Goal: Task Accomplishment & Management: Complete application form

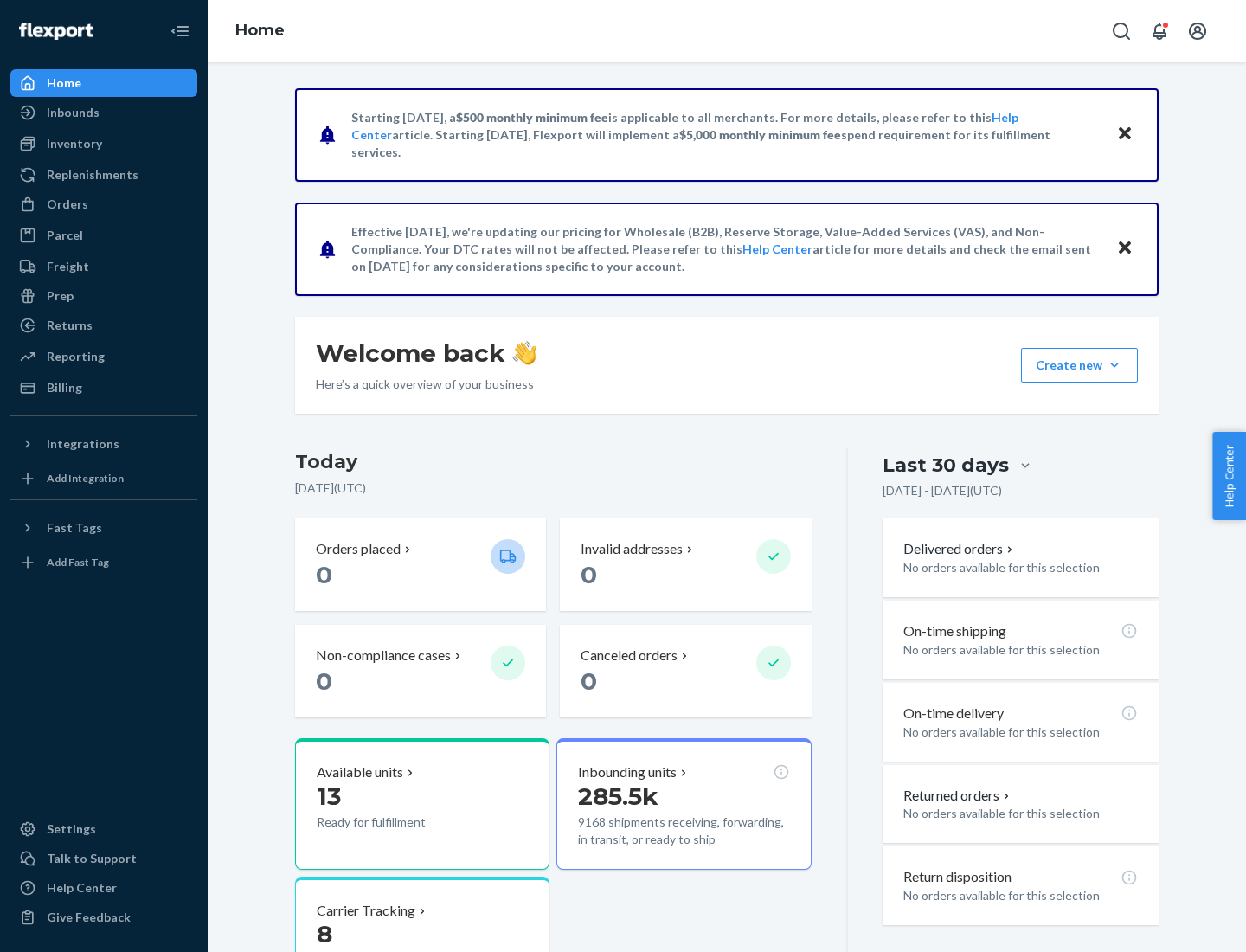
click at [1115, 365] on button "Create new Create new inbound Create new order Create new product" at bounding box center [1080, 364] width 116 height 34
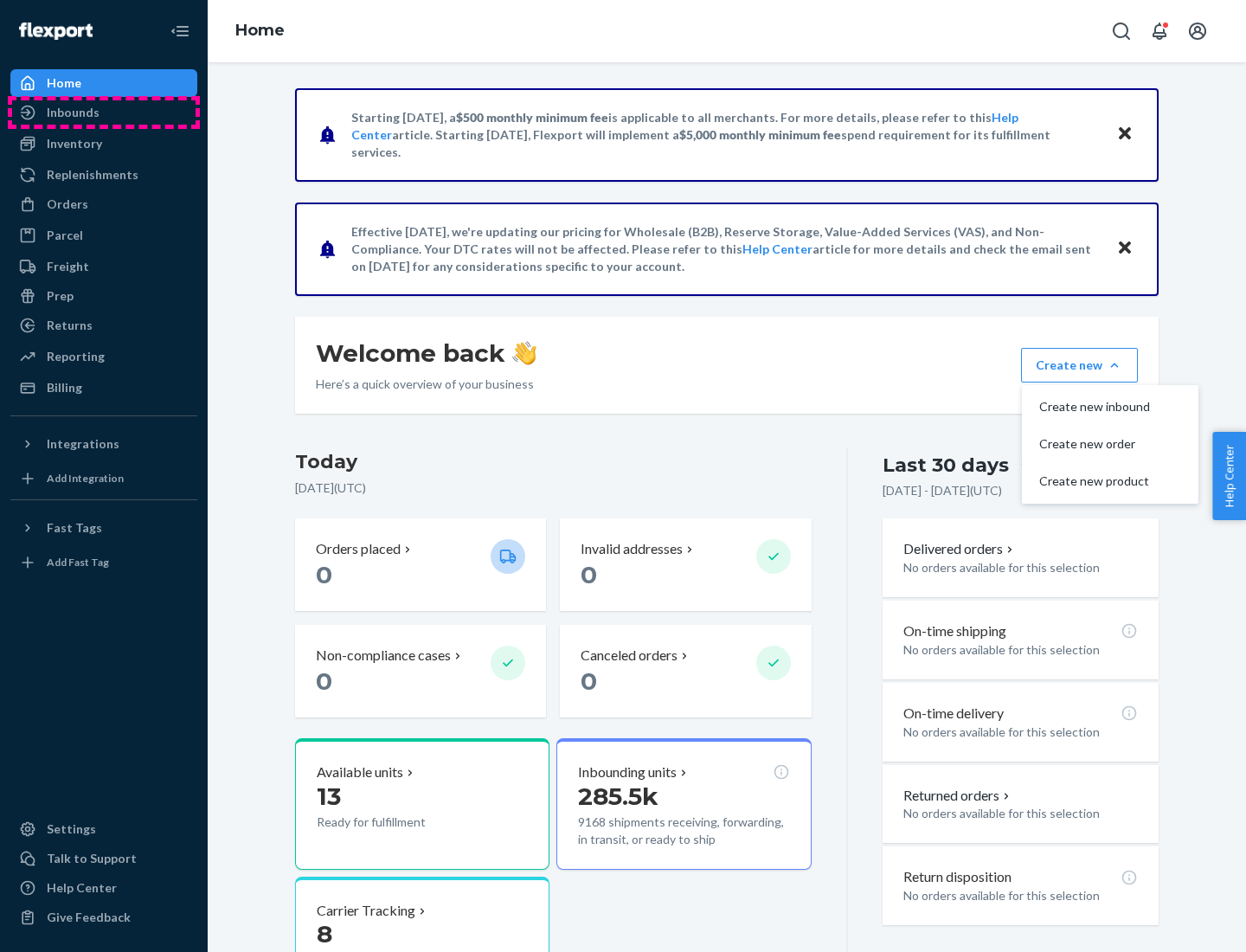
click at [104, 113] on div "Inbounds" at bounding box center [104, 113] width 184 height 24
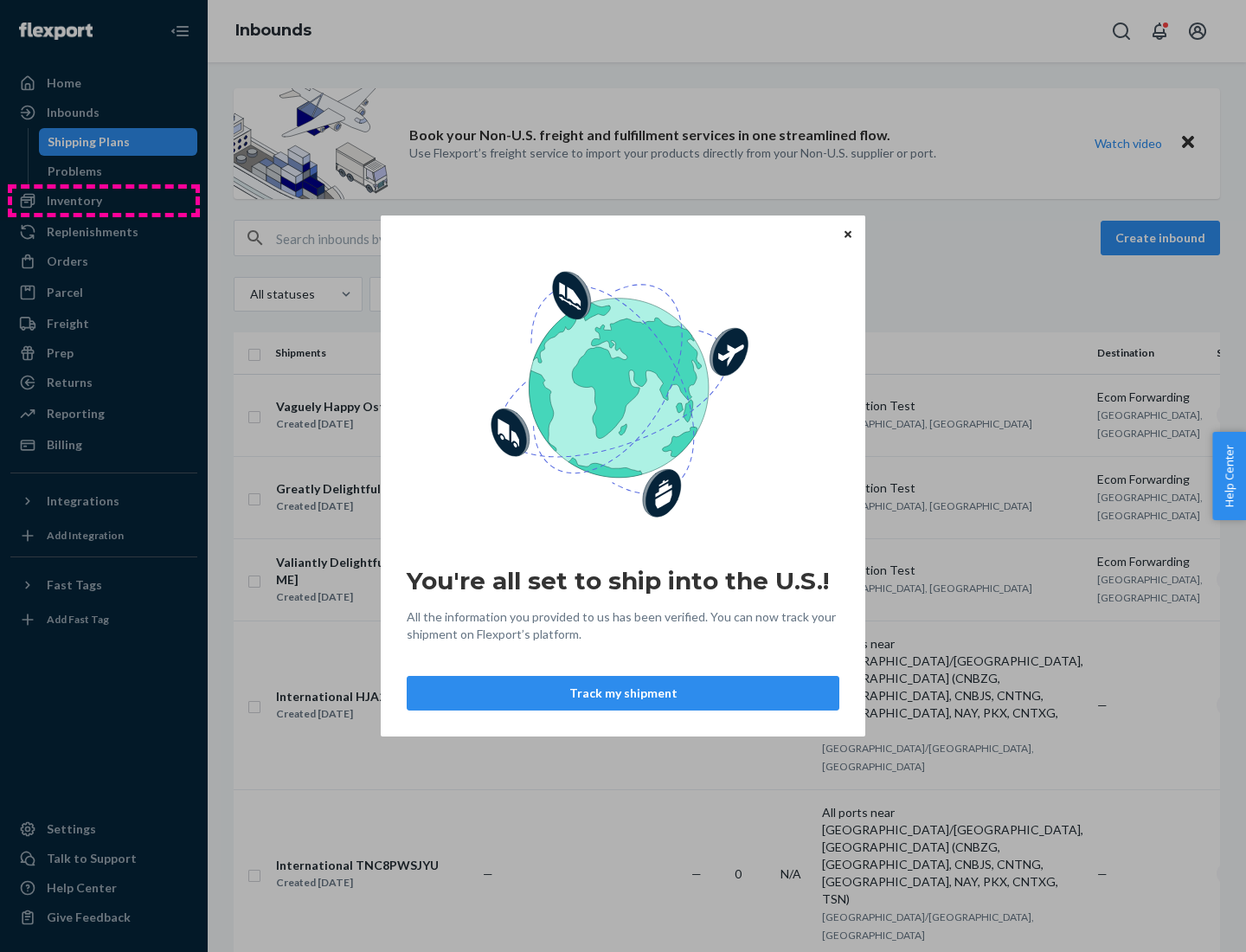
click at [104, 201] on div "You're all set to ship into the U.S.! All the information you provided to us ha…" at bounding box center [623, 476] width 1246 height 952
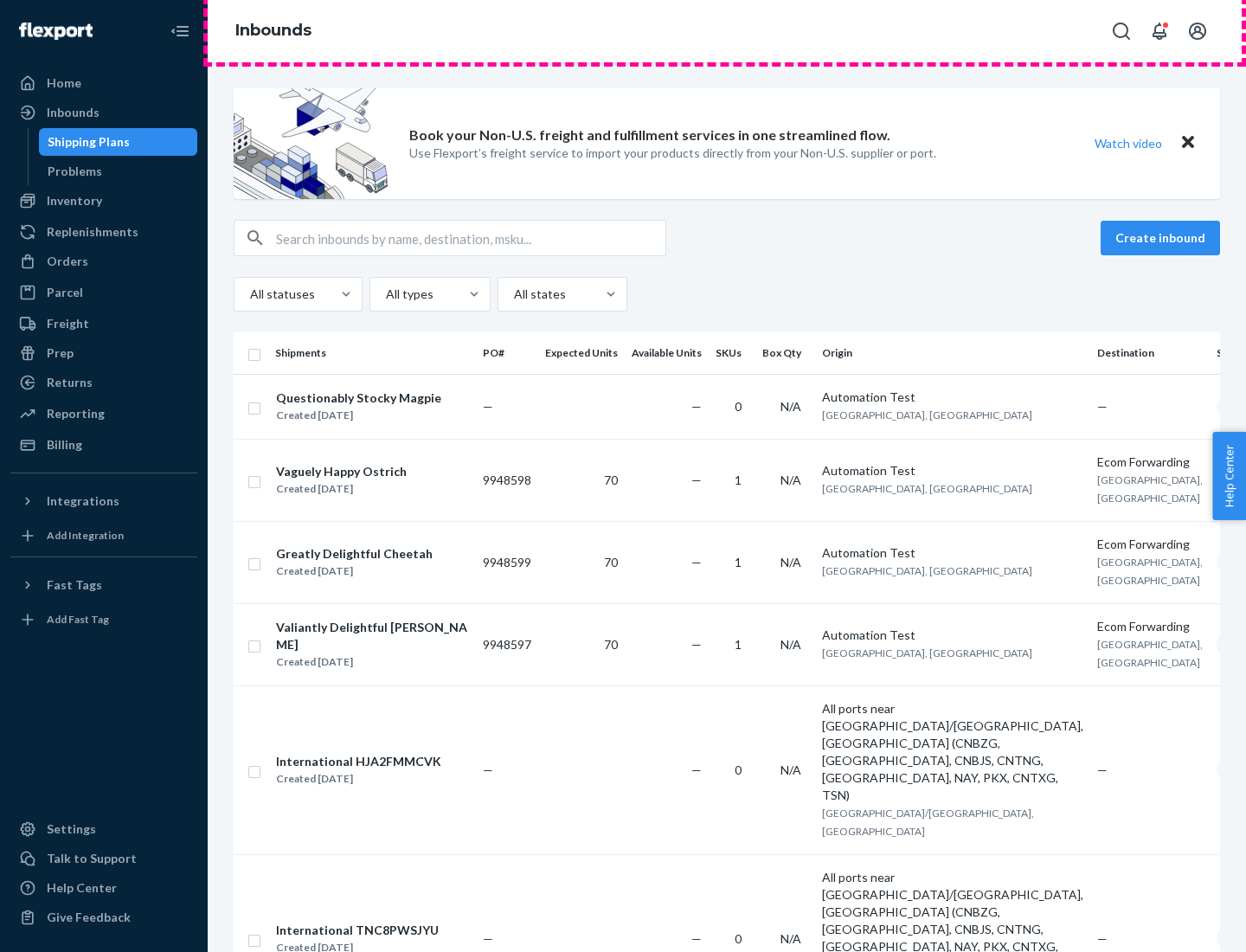
click at [727, 31] on div "Inbounds" at bounding box center [727, 31] width 1039 height 62
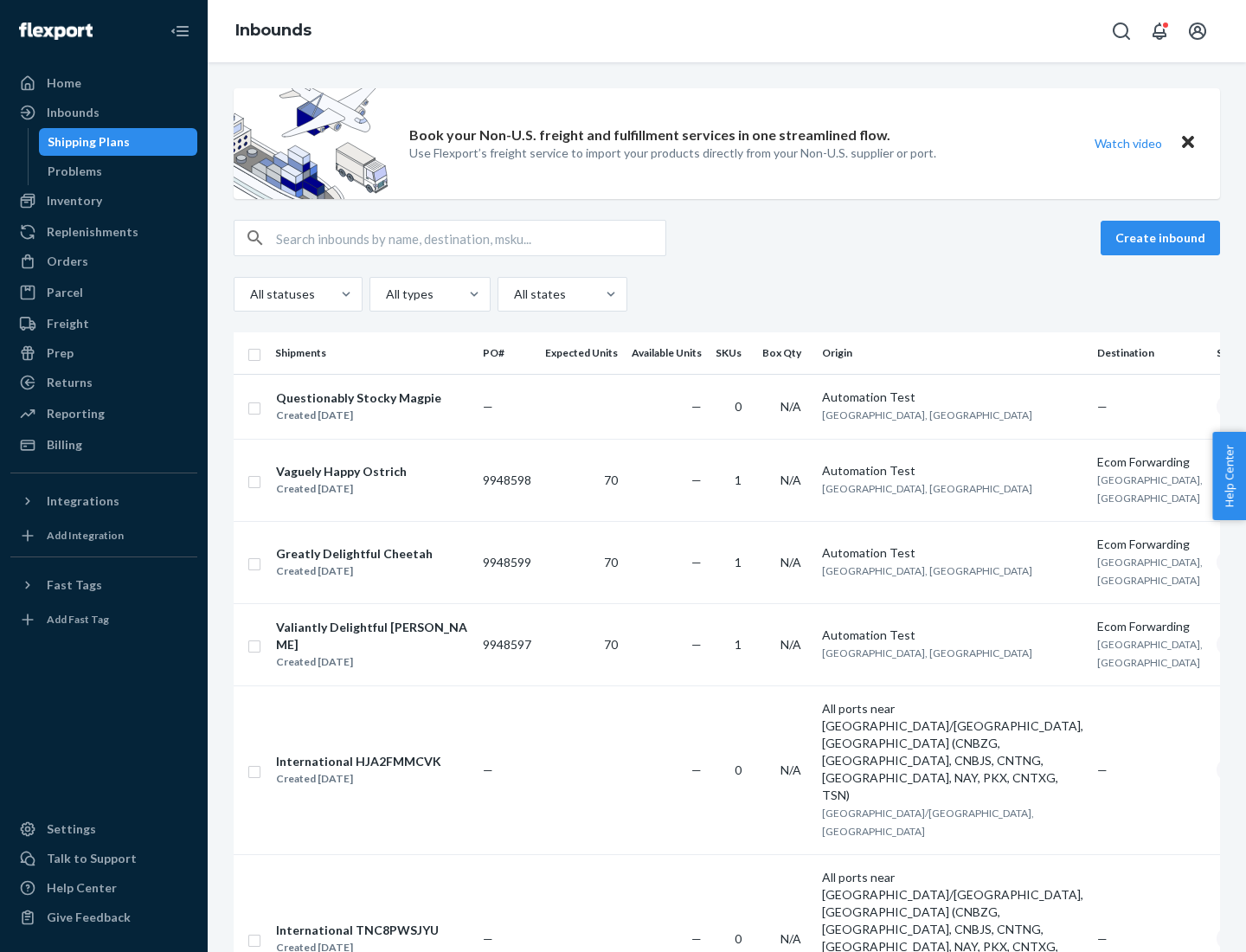
click at [727, 294] on div "All statuses All types All states" at bounding box center [727, 294] width 986 height 34
click at [86, 142] on div "Shipping Plans" at bounding box center [89, 141] width 82 height 18
click at [1163, 238] on button "Create inbound" at bounding box center [1160, 238] width 119 height 34
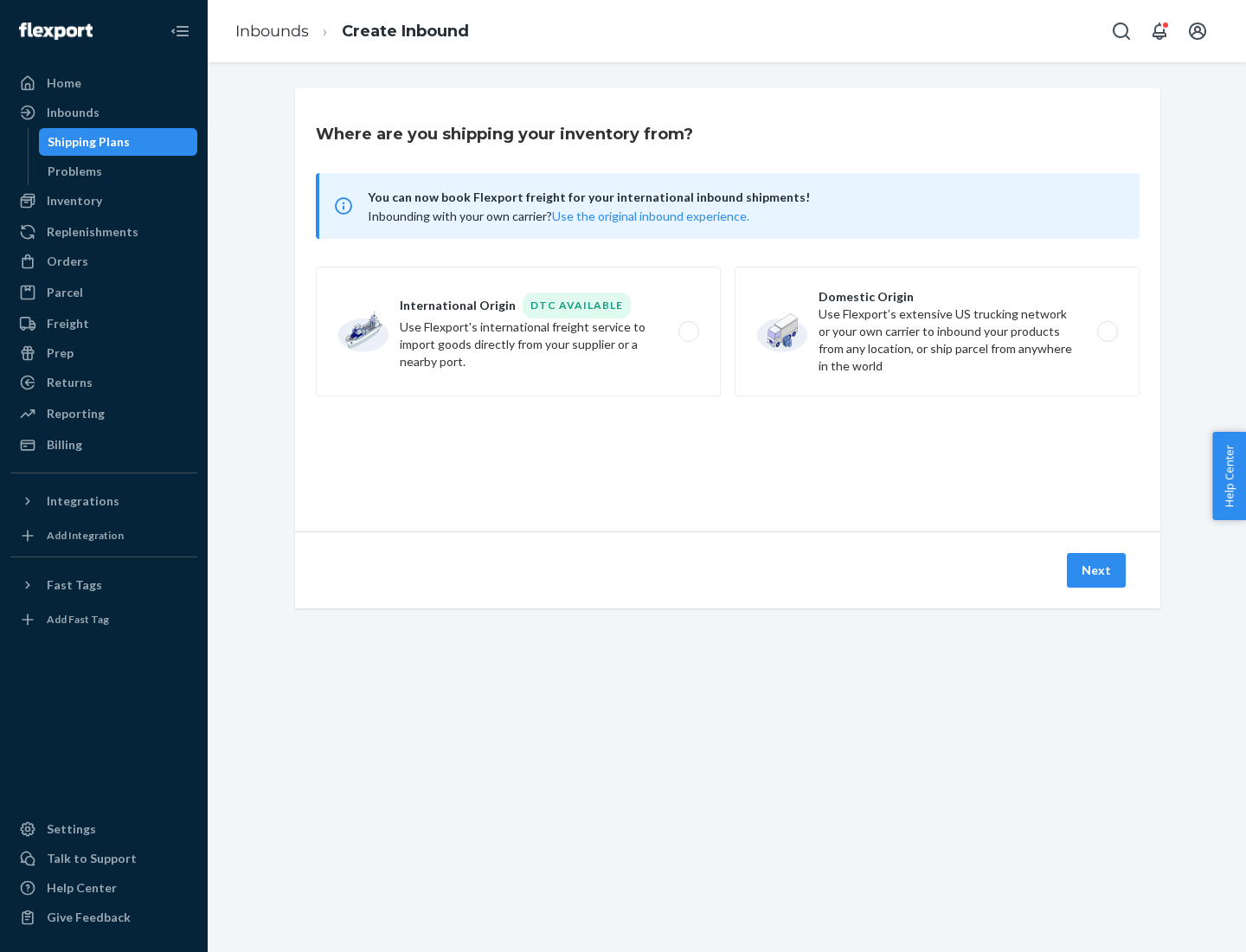
click at [519, 332] on label "International Origin DTC Available Use Flexport's international freight service…" at bounding box center [519, 331] width 405 height 129
click at [688, 332] on input "International Origin DTC Available Use Flexport's international freight service…" at bounding box center [693, 332] width 11 height 11
radio input "true"
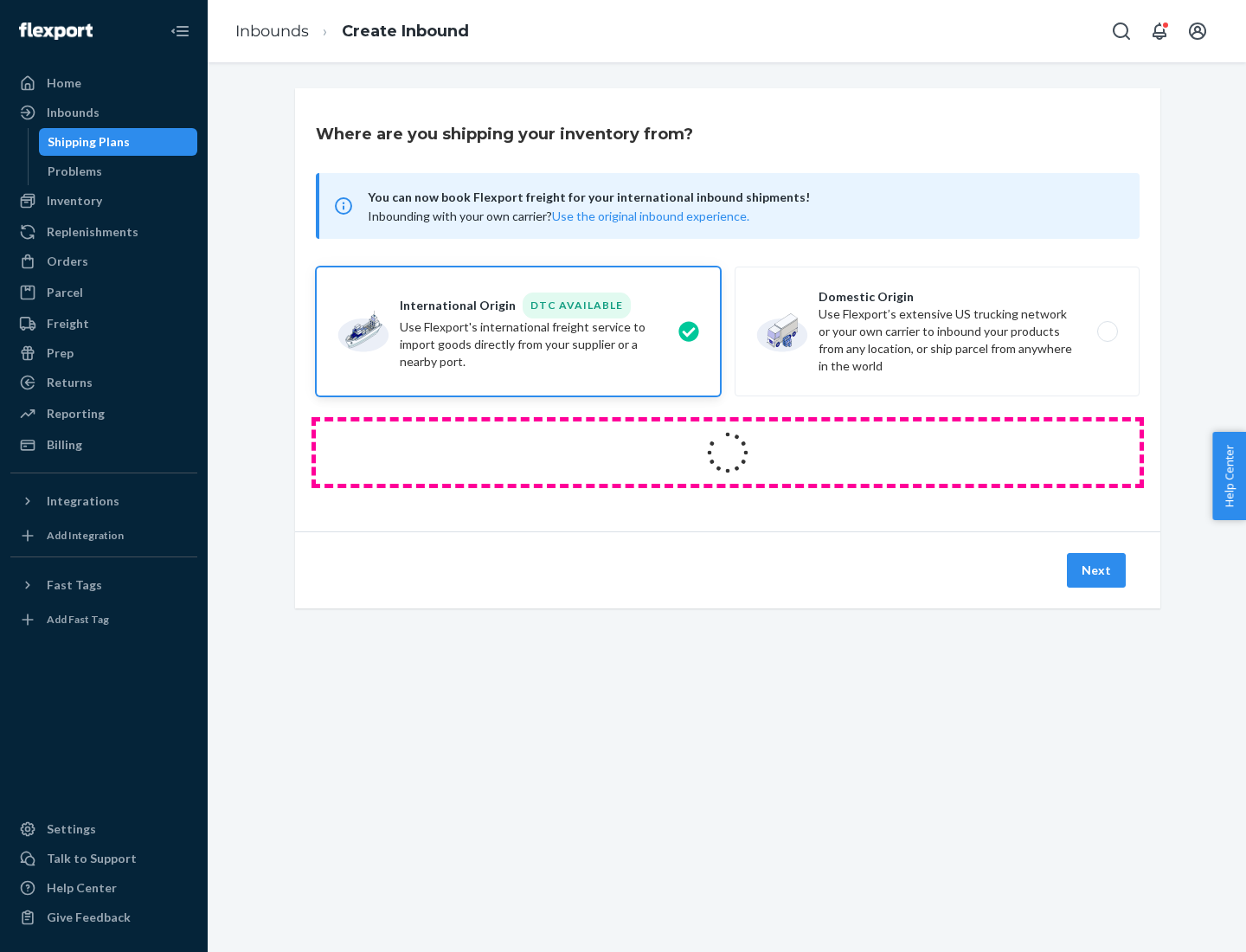
click at [727, 453] on icon at bounding box center [727, 453] width 48 height 48
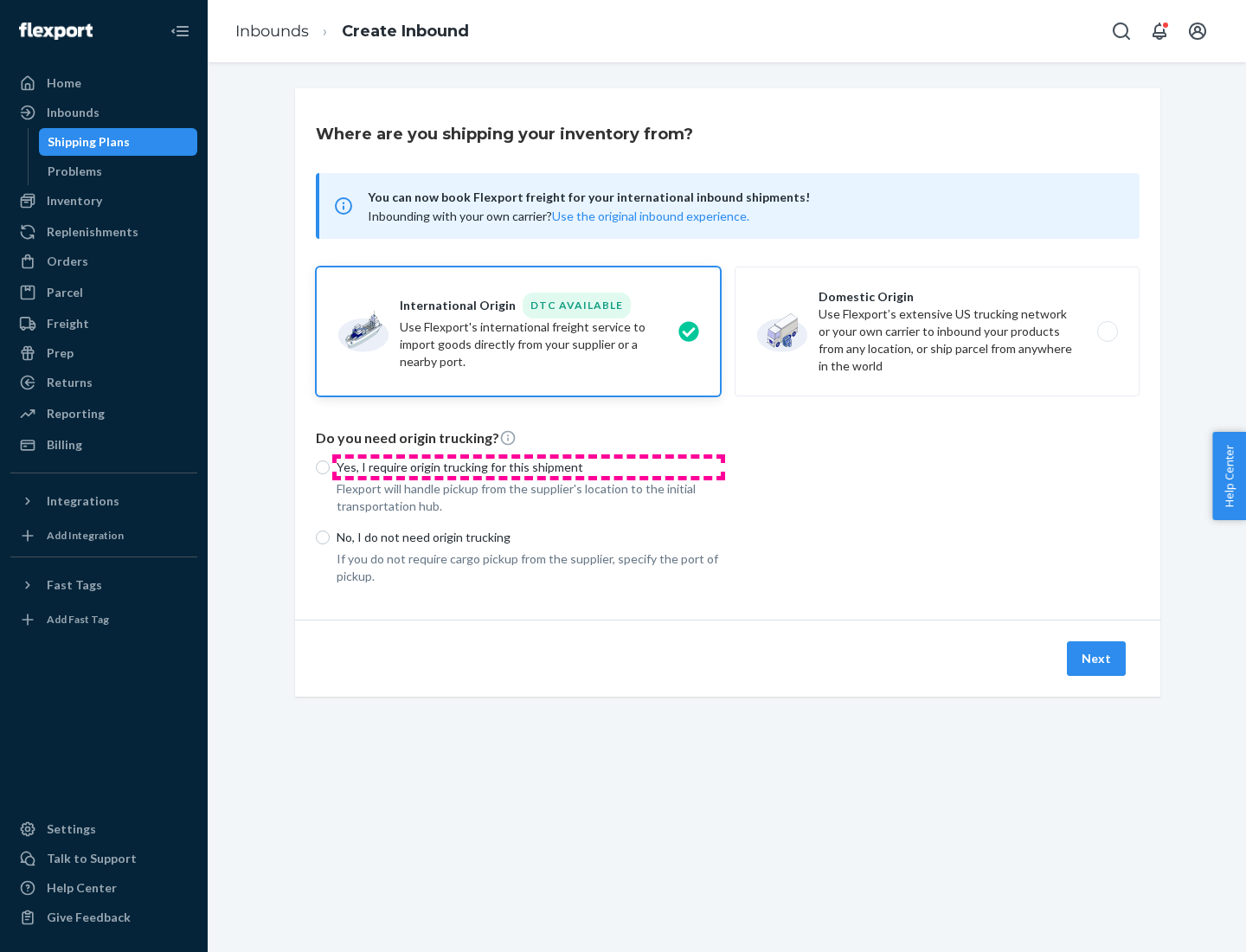
click at [529, 467] on p "Yes, I require origin trucking for this shipment" at bounding box center [529, 467] width 385 height 18
click at [330, 467] on input "Yes, I require origin trucking for this shipment" at bounding box center [323, 467] width 14 height 14
radio input "true"
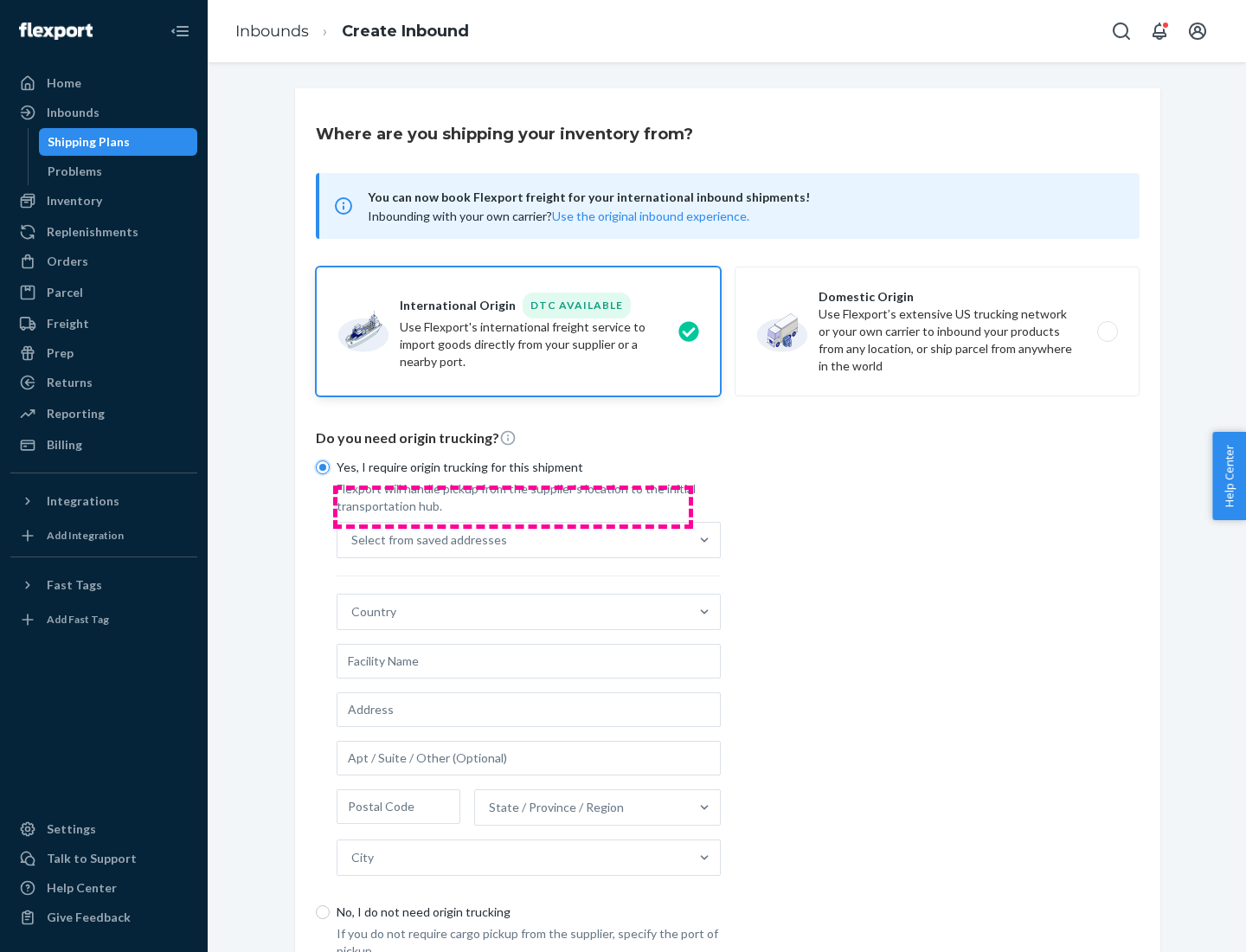
scroll to position [33, 0]
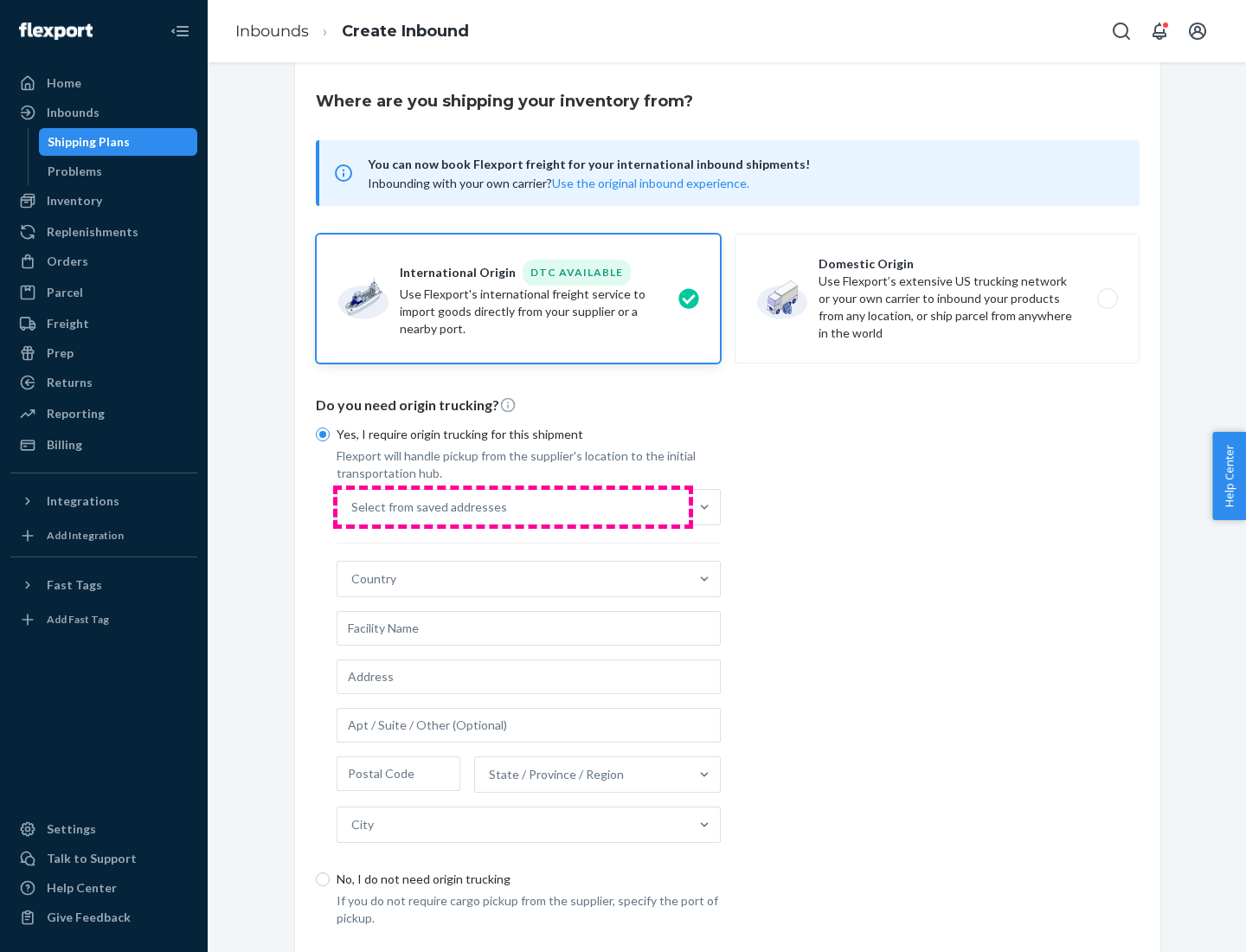
click at [513, 507] on div "Select from saved addresses" at bounding box center [513, 507] width 351 height 34
click at [353, 507] on input "Select from saved addresses" at bounding box center [352, 507] width 2 height 18
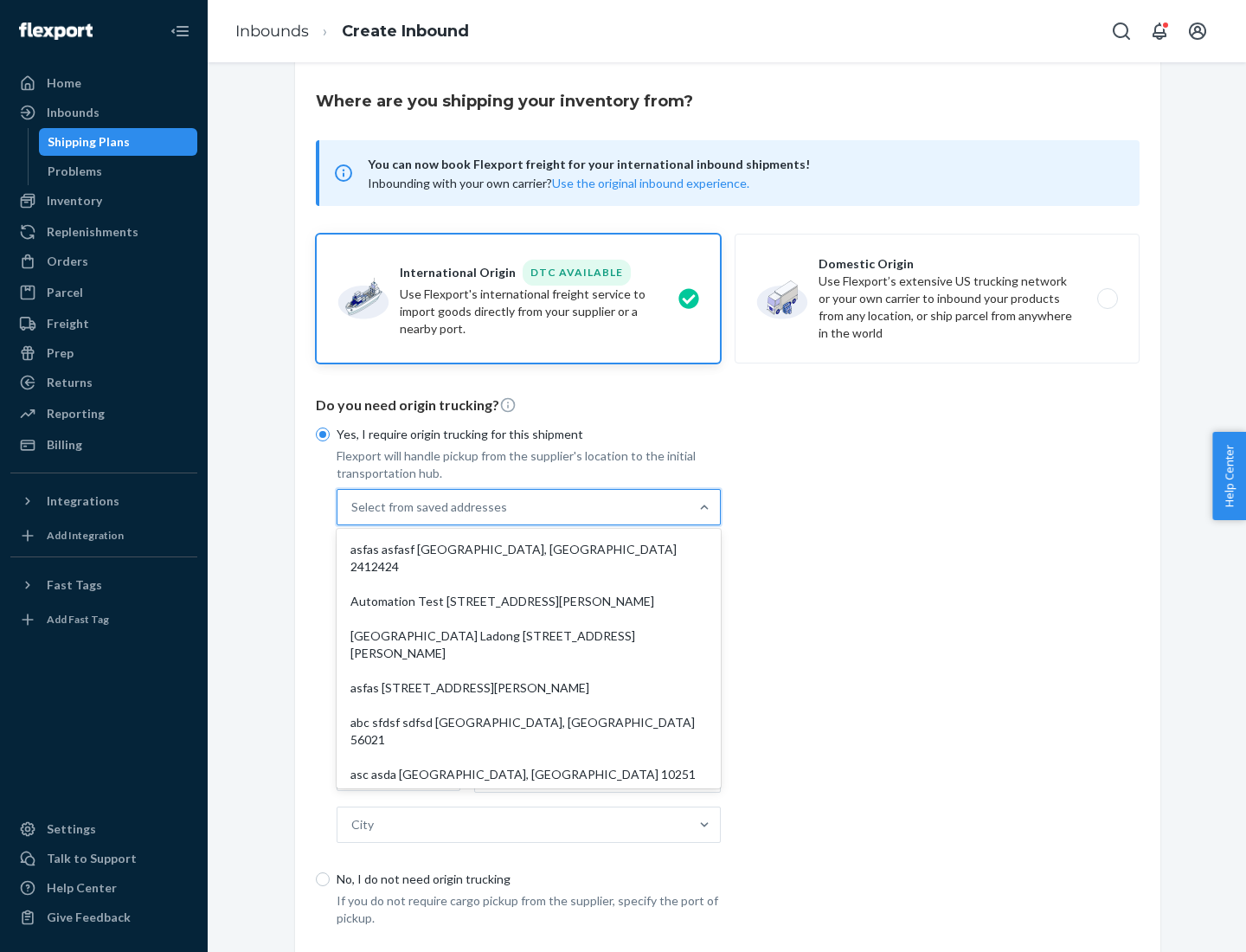
scroll to position [75, 0]
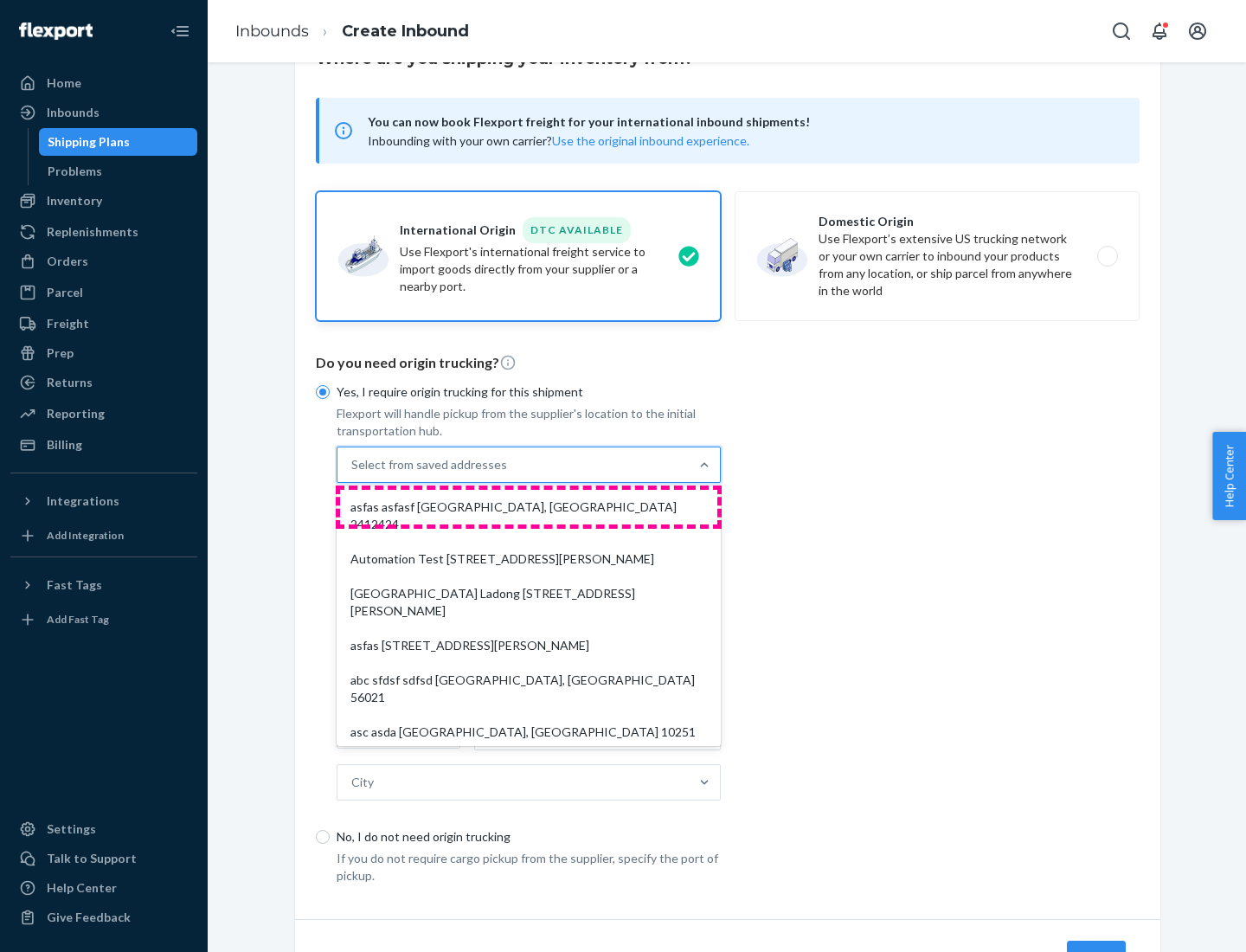
click at [529, 507] on div "asfas asfasf [GEOGRAPHIC_DATA], [GEOGRAPHIC_DATA] 2412424" at bounding box center [529, 516] width 377 height 52
click at [353, 473] on input "option asfas asfasf [GEOGRAPHIC_DATA], [GEOGRAPHIC_DATA] 2412424 focused, 1 of …" at bounding box center [352, 464] width 2 height 18
type input "asfas"
type input "asfasf"
type input "2412424"
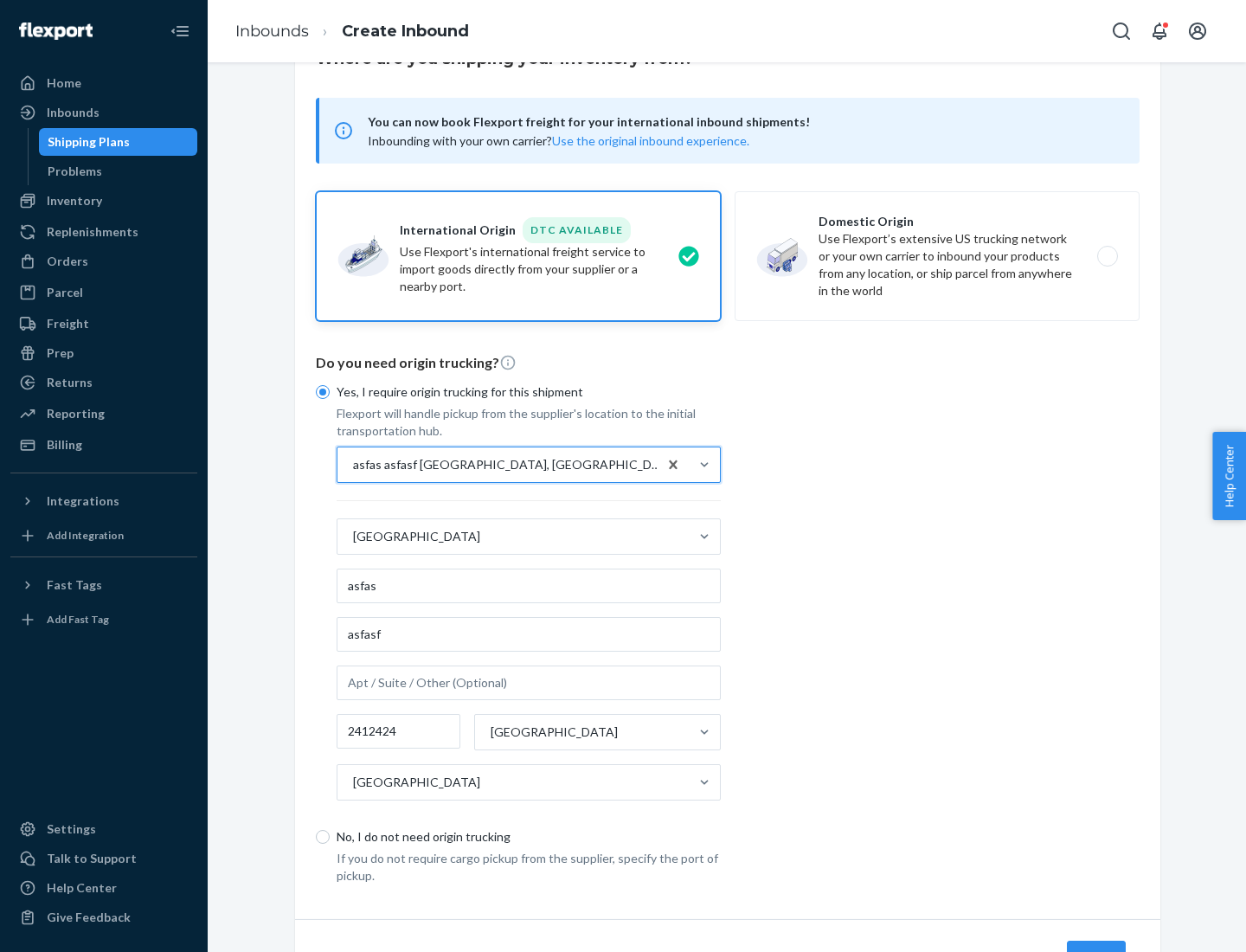
scroll to position [161, 0]
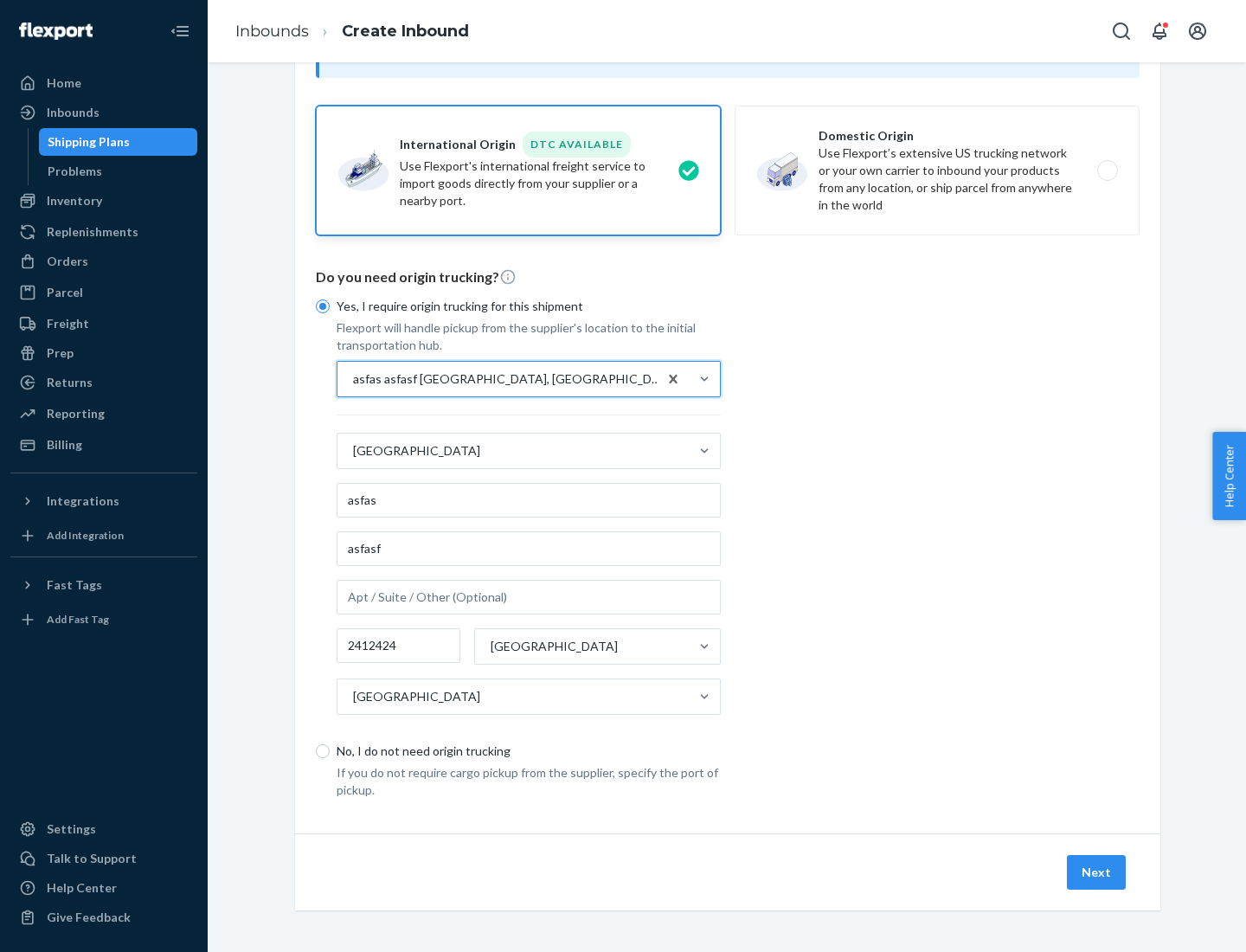
click at [1097, 872] on button "Next" at bounding box center [1097, 872] width 59 height 34
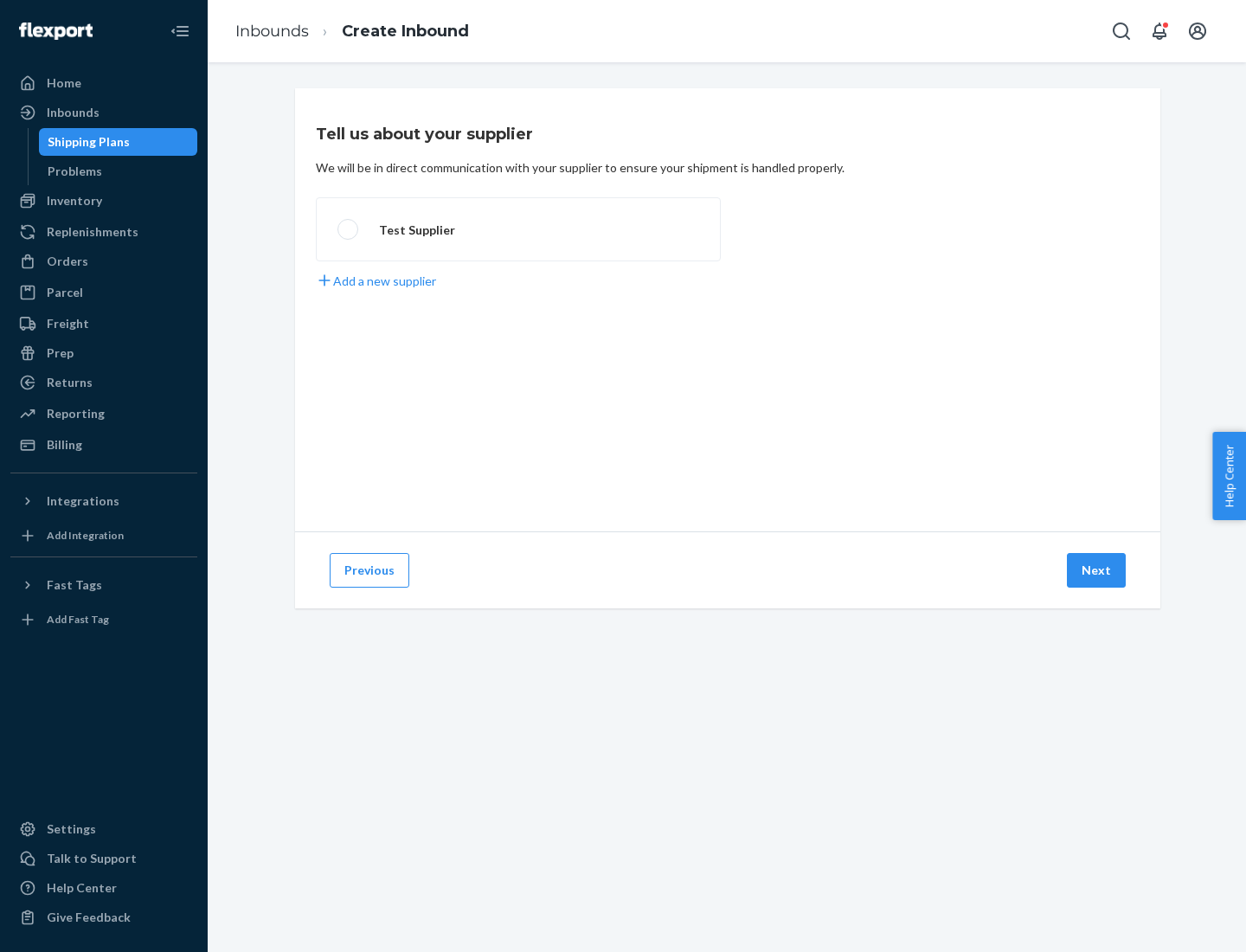
click at [519, 229] on label "Test Supplier" at bounding box center [519, 228] width 405 height 64
click at [348, 229] on input "Test Supplier" at bounding box center [343, 230] width 11 height 11
radio input "true"
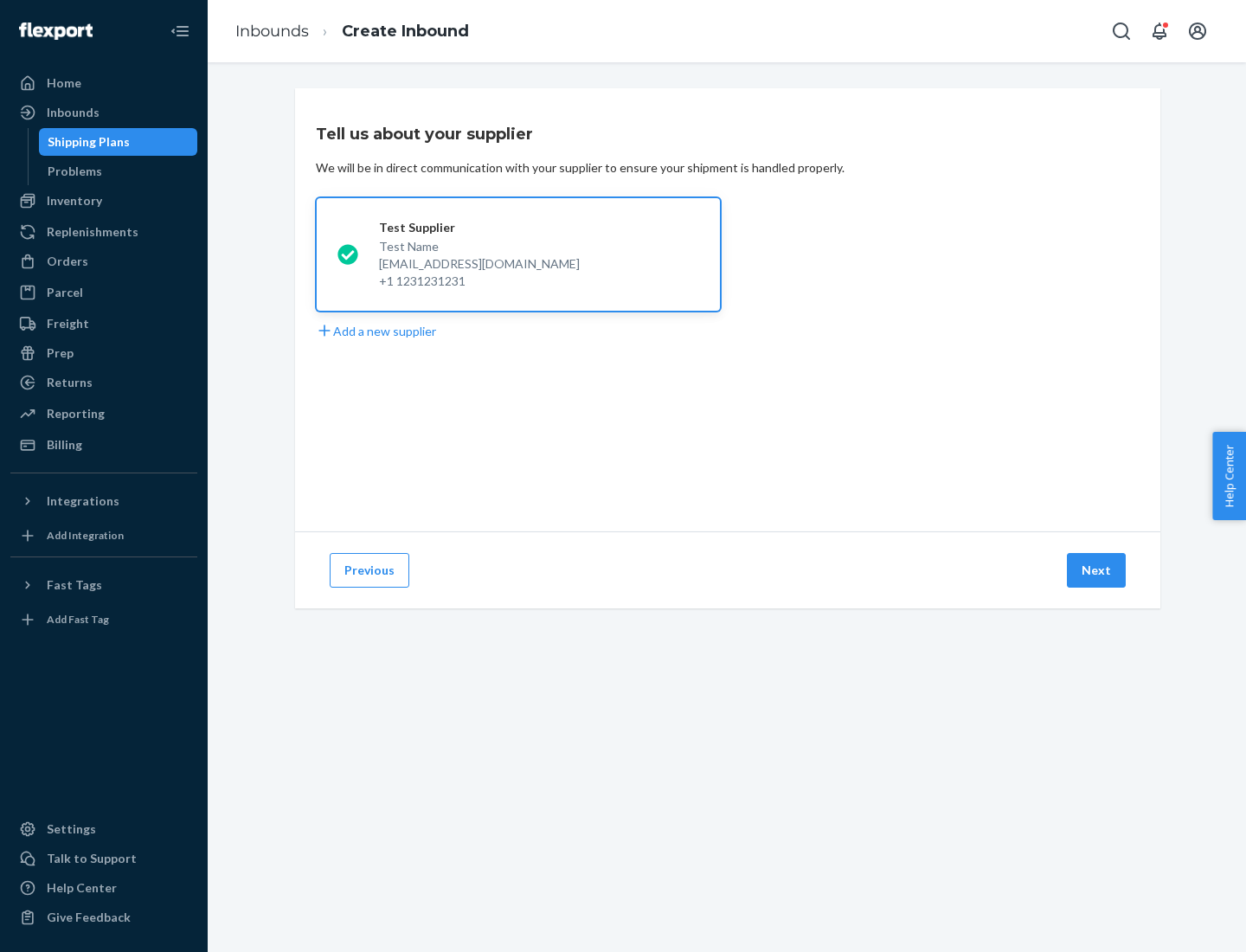
click at [1097, 570] on button "Next" at bounding box center [1097, 569] width 59 height 34
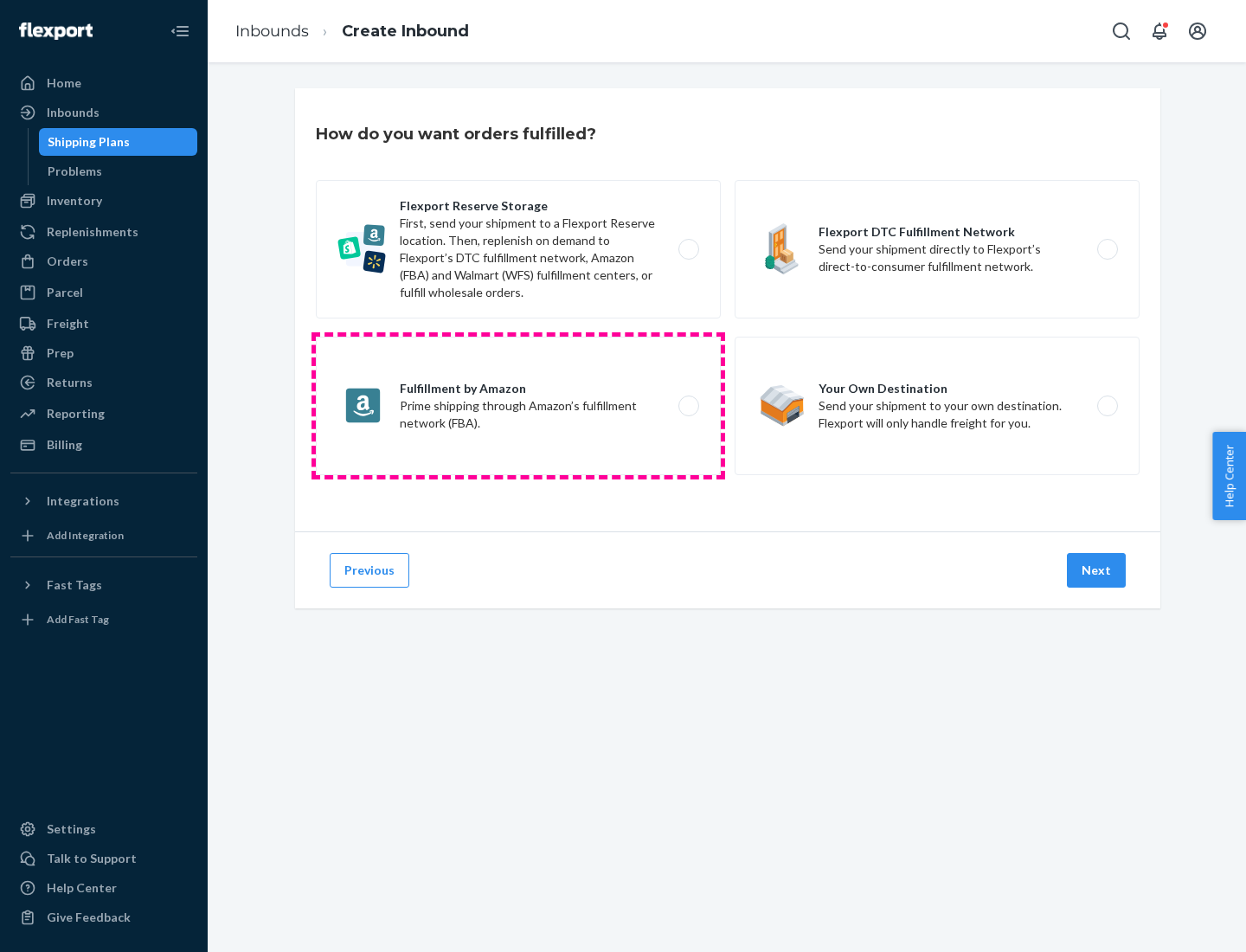
click at [519, 406] on label "Fulfillment by Amazon Prime shipping through Amazon’s fulfillment network (FBA)." at bounding box center [519, 406] width 405 height 139
click at [688, 406] on input "Fulfillment by Amazon Prime shipping through Amazon’s fulfillment network (FBA)." at bounding box center [693, 407] width 11 height 11
radio input "true"
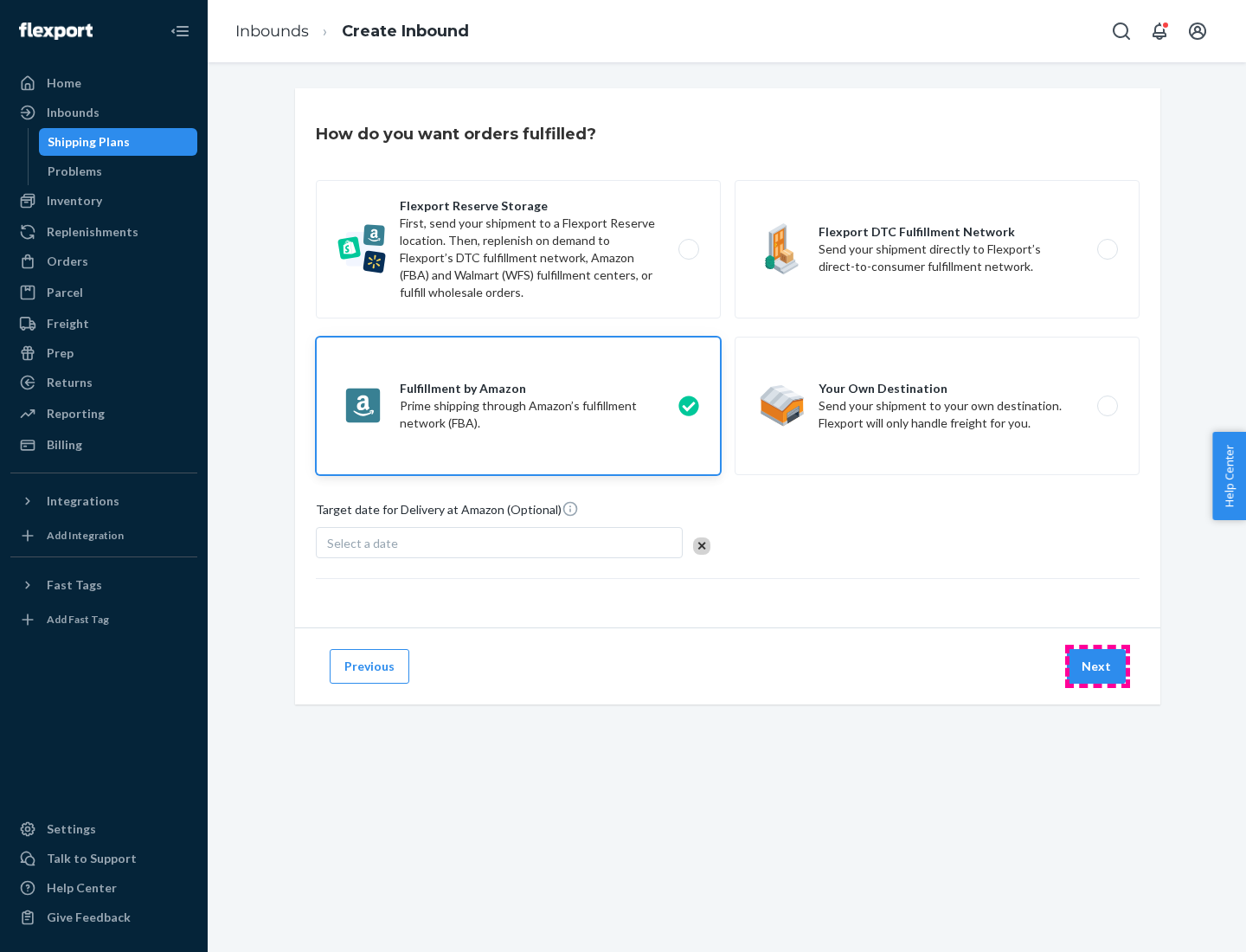
click at [1097, 666] on button "Next" at bounding box center [1097, 665] width 59 height 34
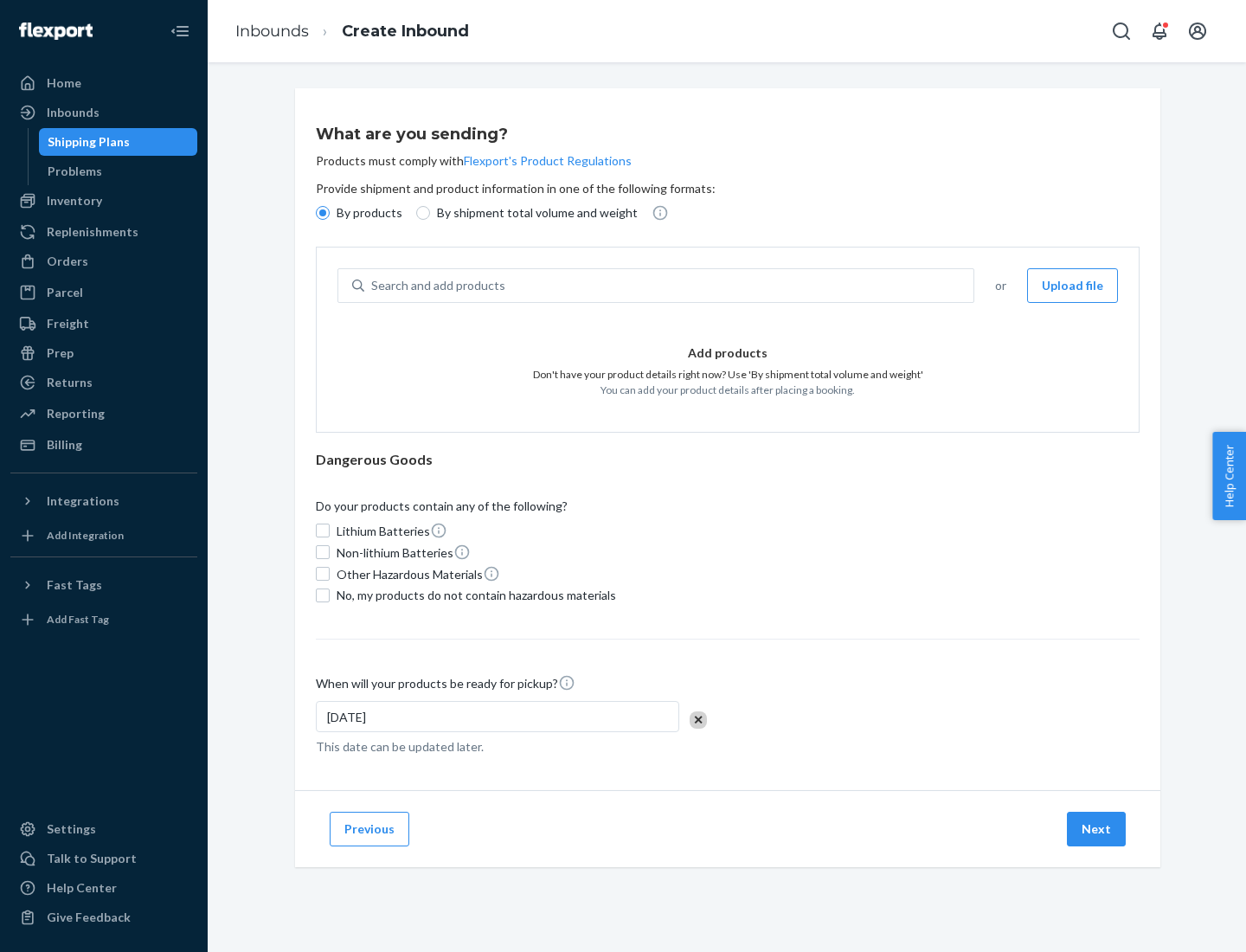
click at [532, 213] on p "By shipment total volume and weight" at bounding box center [537, 213] width 201 height 18
click at [430, 213] on input "By shipment total volume and weight" at bounding box center [422, 213] width 14 height 14
radio input "true"
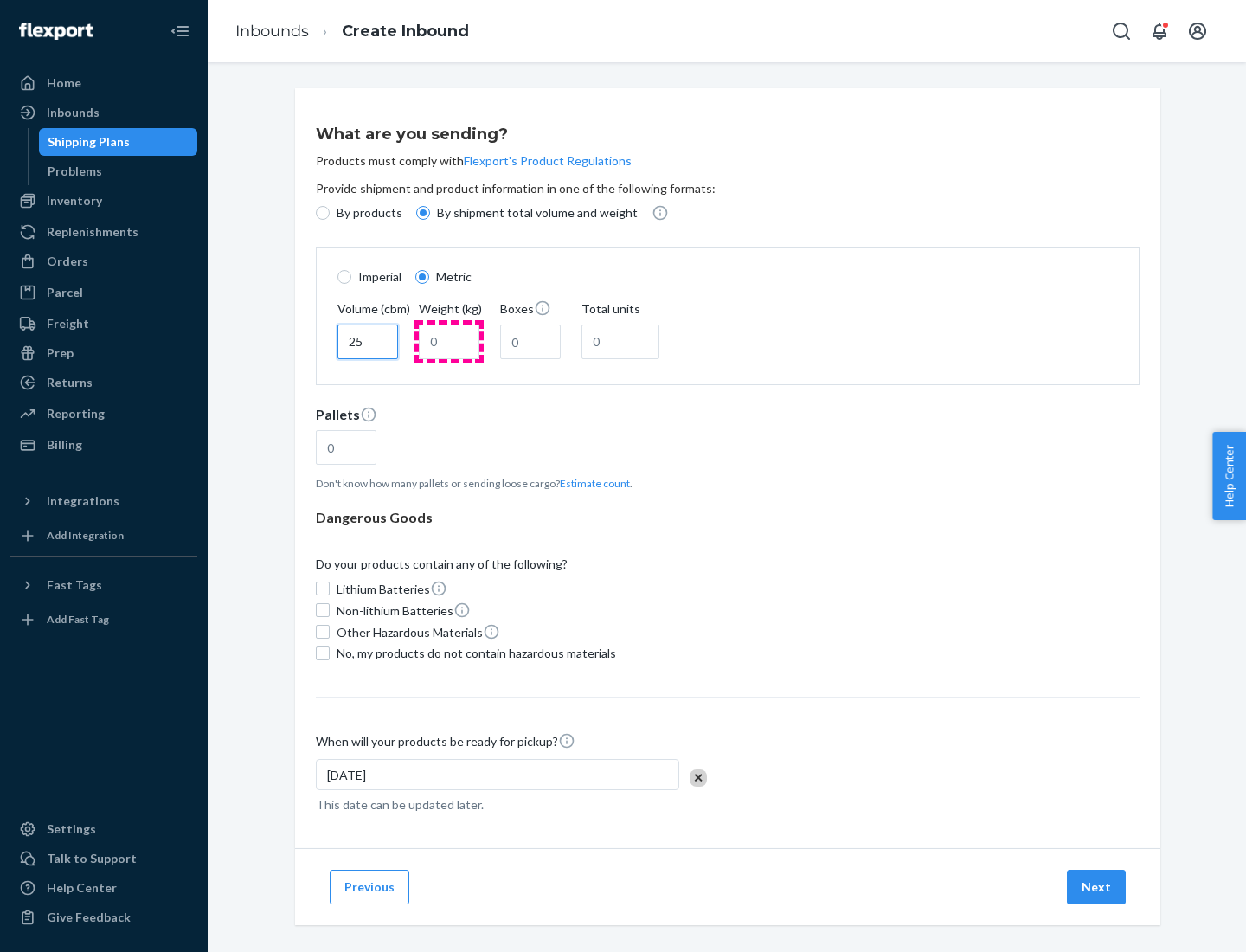
type input "25"
type input "100"
type input "50"
type input "500"
click at [592, 482] on button "Estimate count" at bounding box center [595, 483] width 70 height 15
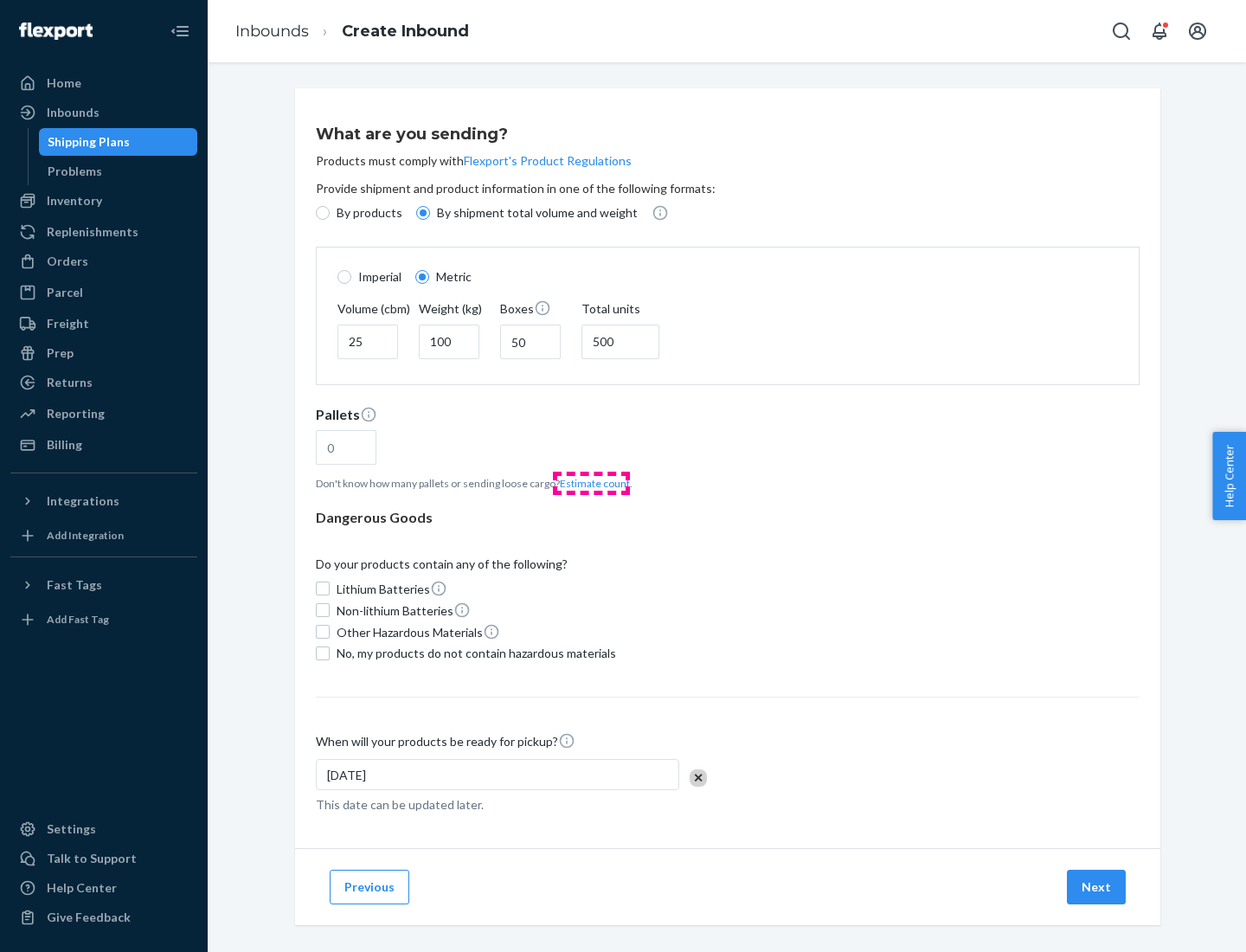
type input "16"
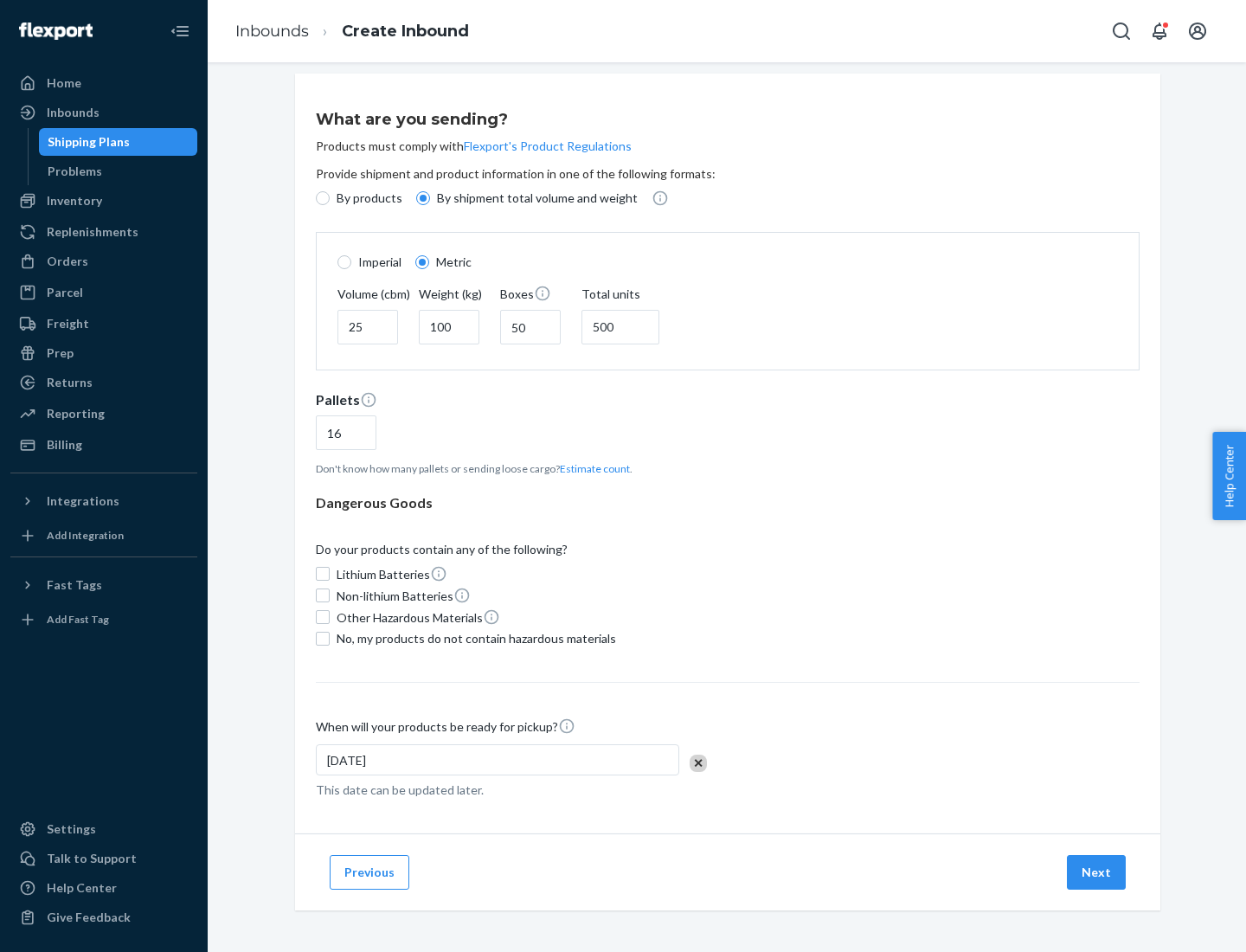
click at [473, 638] on span "No, my products do not contain hazardous materials" at bounding box center [476, 639] width 279 height 18
click at [330, 638] on input "No, my products do not contain hazardous materials" at bounding box center [323, 639] width 14 height 14
checkbox input "true"
click at [1097, 872] on button "Next" at bounding box center [1097, 872] width 59 height 34
